Goal: Navigation & Orientation: Find specific page/section

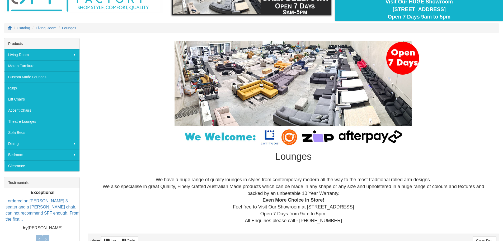
scroll to position [53, 0]
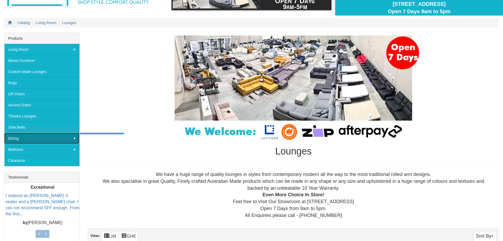
click at [68, 138] on link "Dining" at bounding box center [41, 138] width 75 height 11
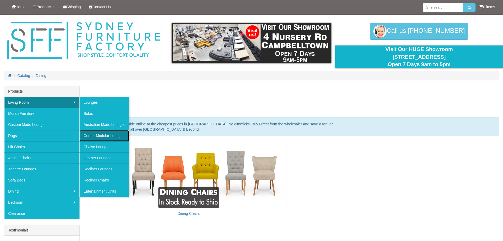
click at [101, 135] on link "Corner Modular Lounges" at bounding box center [104, 135] width 50 height 11
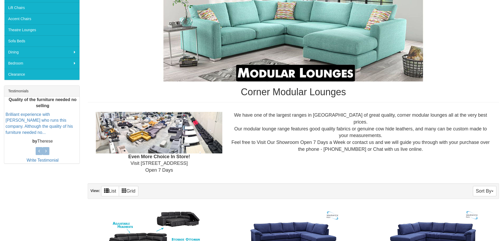
scroll to position [132, 0]
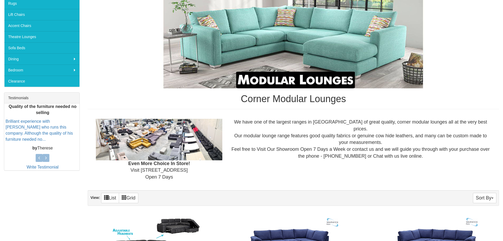
click at [124, 133] on img at bounding box center [159, 139] width 126 height 41
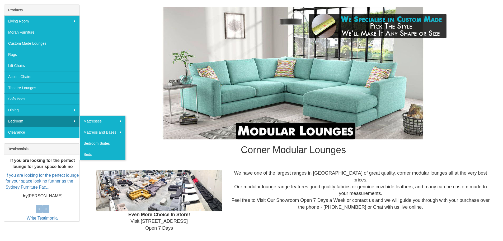
scroll to position [79, 0]
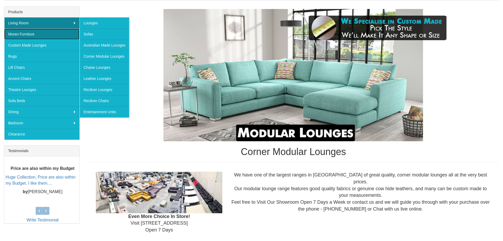
click at [32, 34] on link "Moran Furniture" at bounding box center [41, 34] width 75 height 11
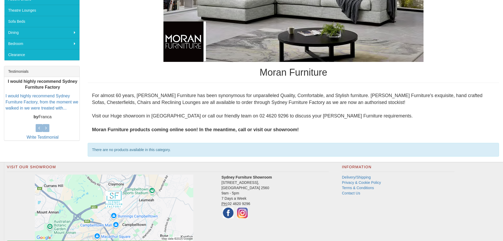
scroll to position [185, 0]
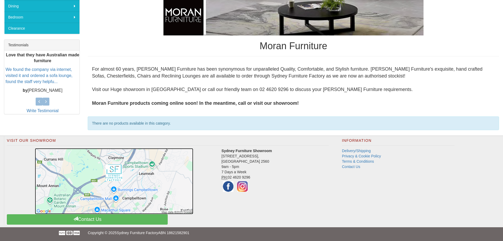
click at [114, 169] on img at bounding box center [114, 181] width 158 height 66
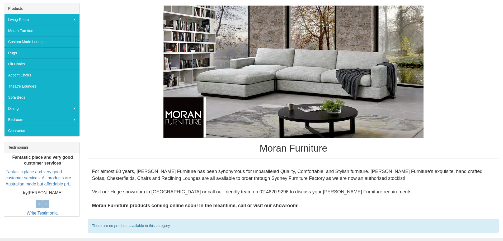
scroll to position [79, 0]
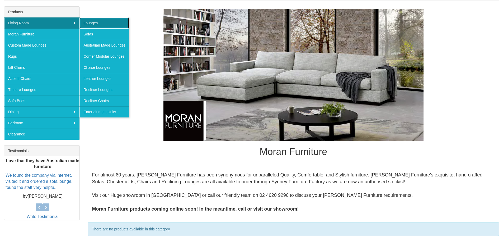
click at [94, 22] on link "Lounges" at bounding box center [104, 22] width 50 height 11
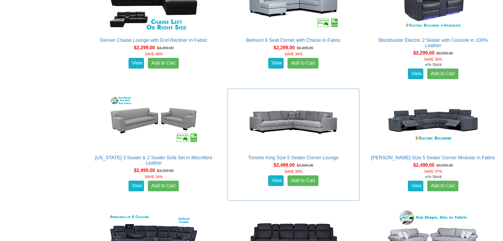
scroll to position [1030, 0]
